Goal: Transaction & Acquisition: Book appointment/travel/reservation

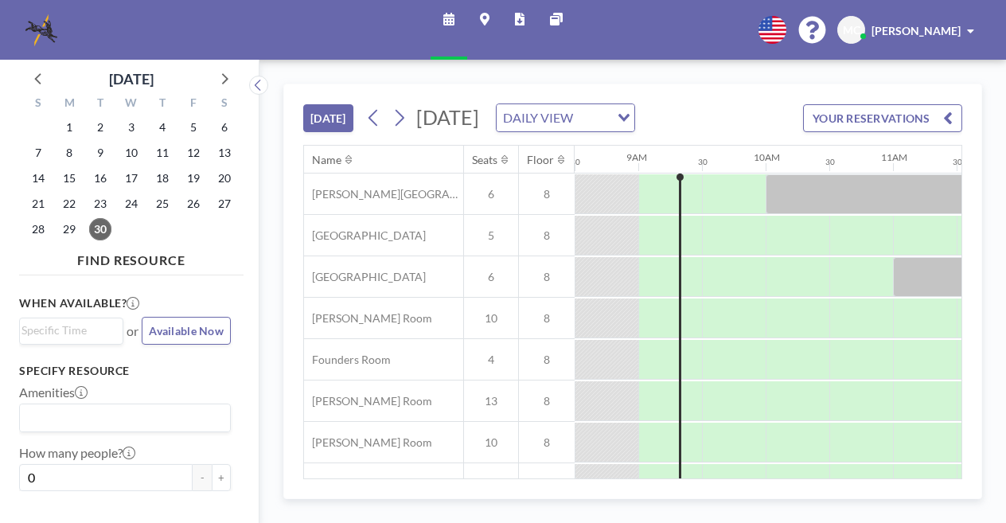
scroll to position [60, 1082]
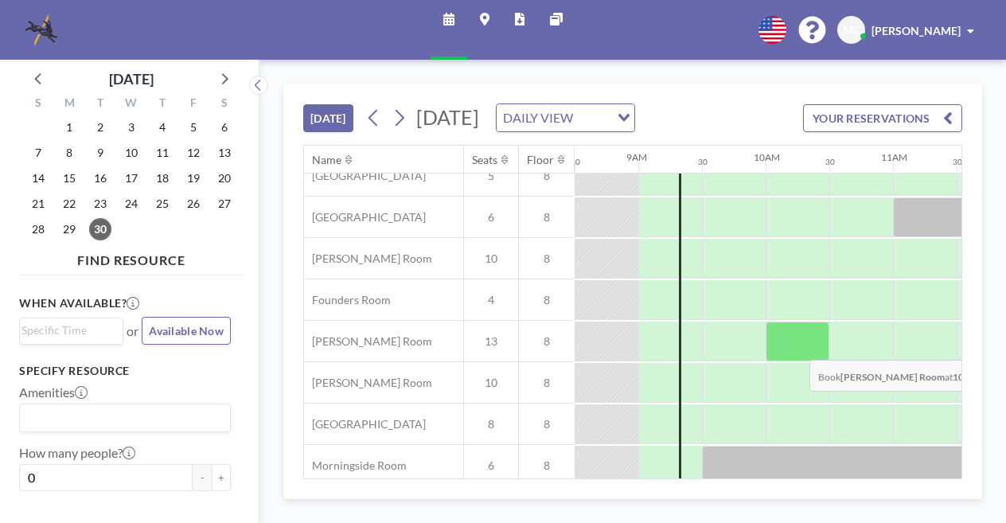
click at [797, 361] on div at bounding box center [797, 341] width 64 height 40
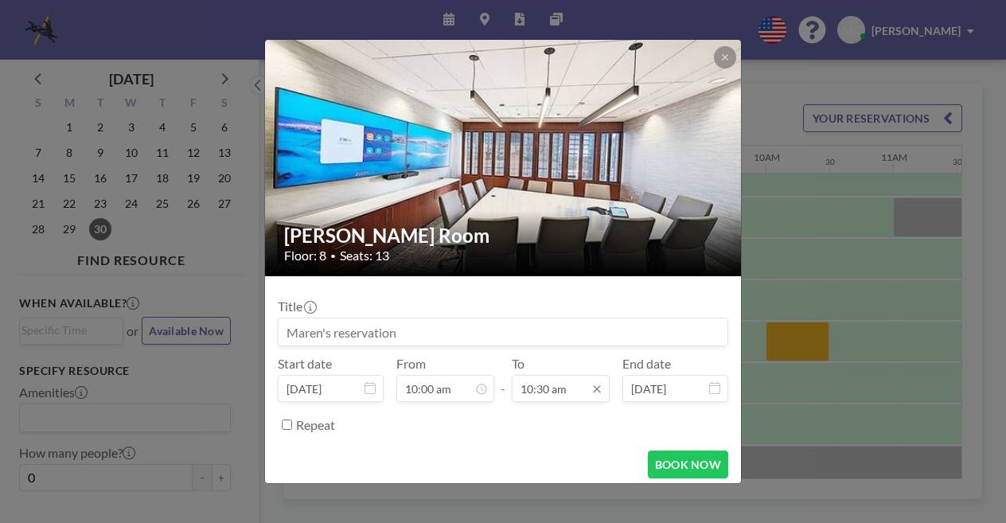
scroll to position [594, 0]
click at [722, 56] on icon at bounding box center [725, 58] width 10 height 10
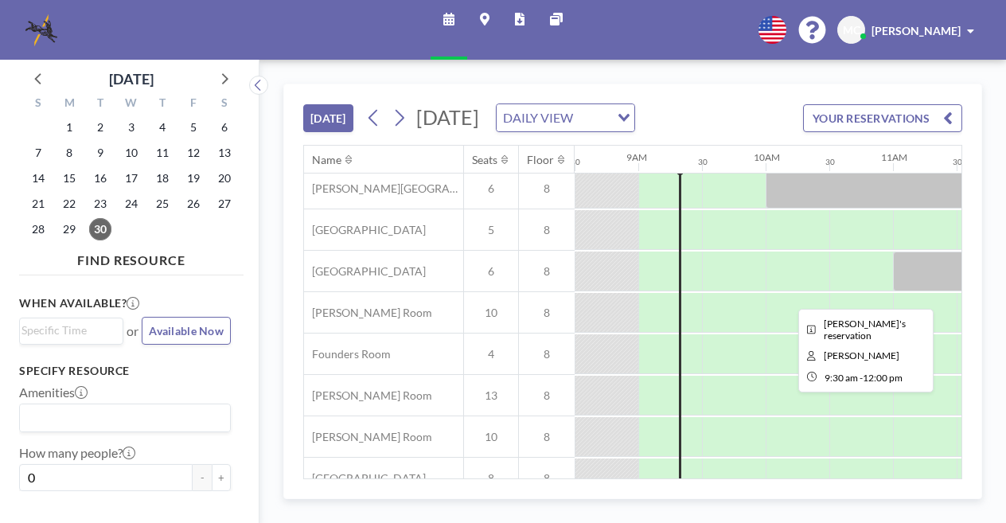
scroll to position [0, 1082]
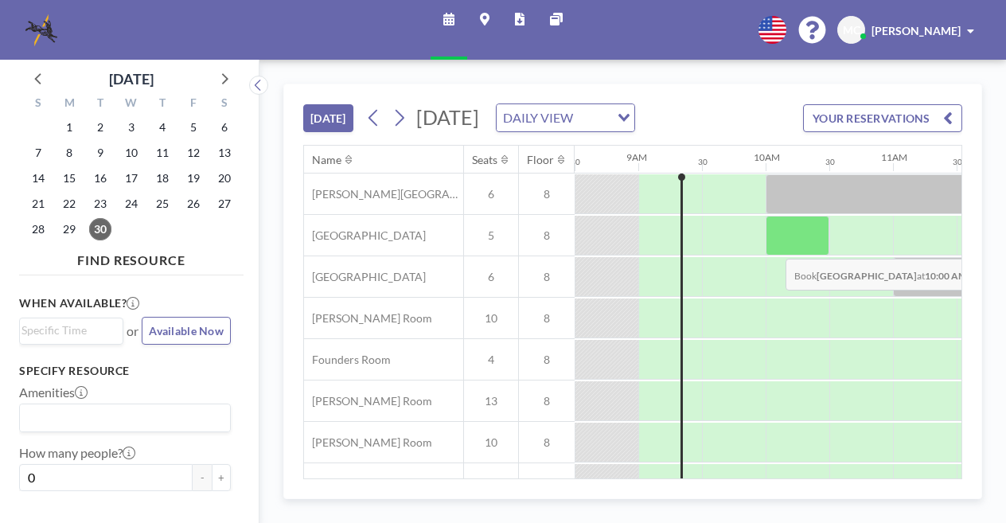
click at [773, 255] on div at bounding box center [797, 236] width 64 height 40
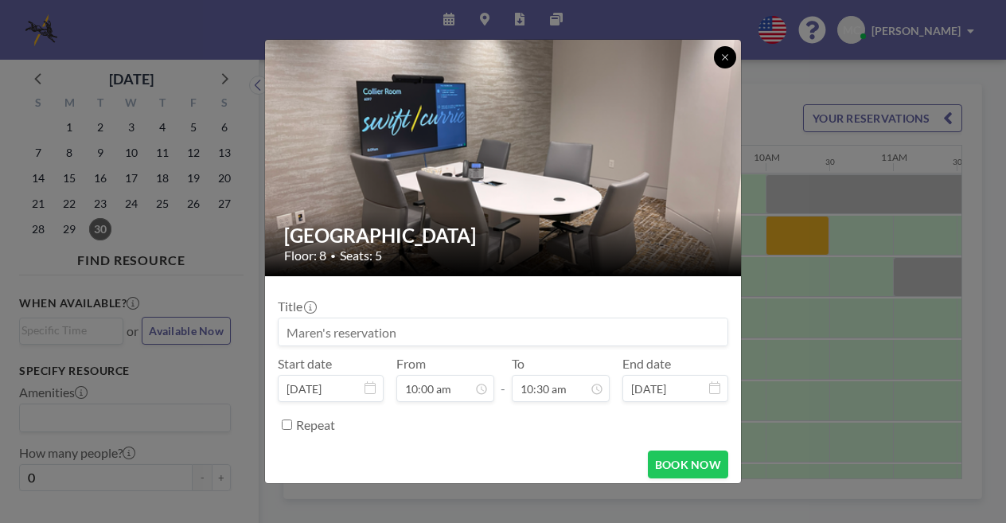
click at [722, 62] on icon at bounding box center [725, 58] width 10 height 10
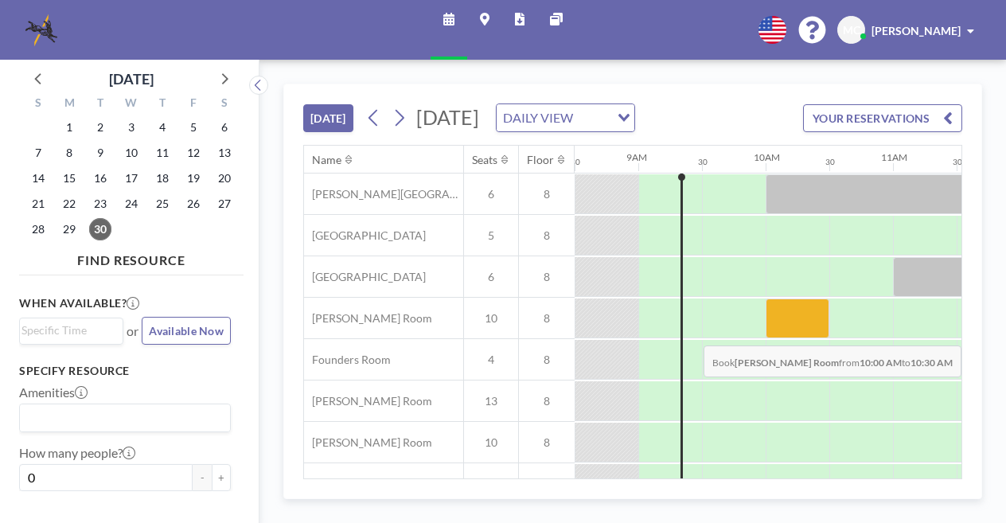
click at [804, 338] on div at bounding box center [797, 318] width 64 height 40
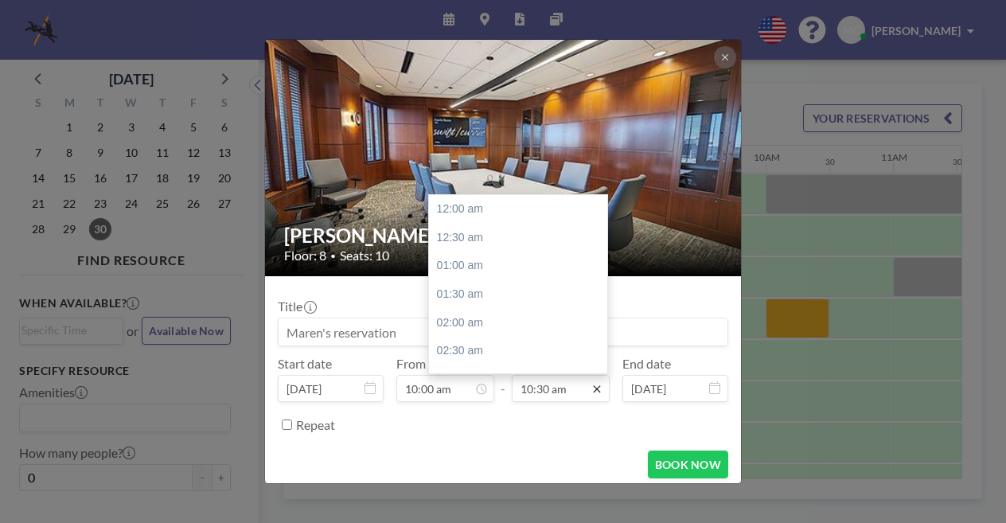
scroll to position [594, 0]
click at [446, 297] on div "12:00 pm" at bounding box center [522, 295] width 186 height 29
type input "12:00 pm"
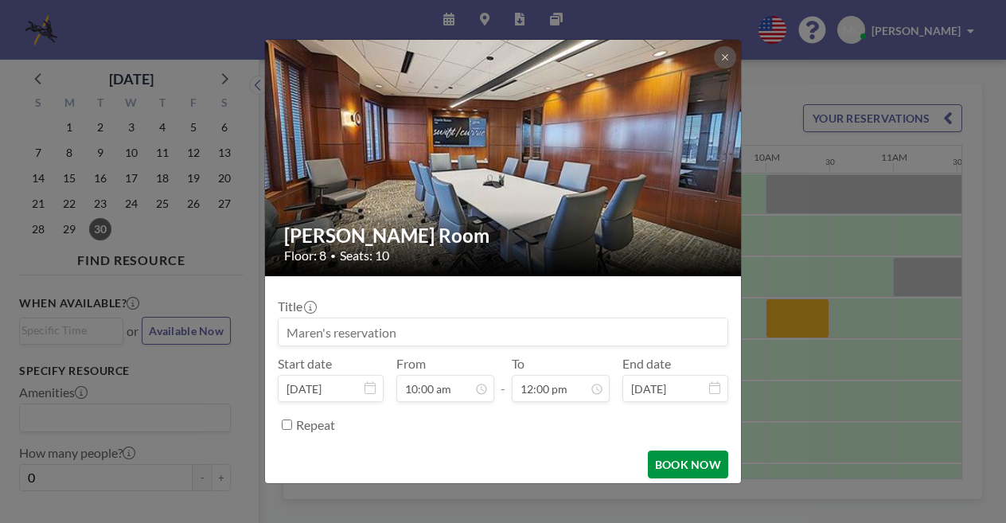
scroll to position [680, 0]
click at [663, 469] on button "BOOK NOW" at bounding box center [688, 464] width 80 height 28
